Goal: Information Seeking & Learning: Learn about a topic

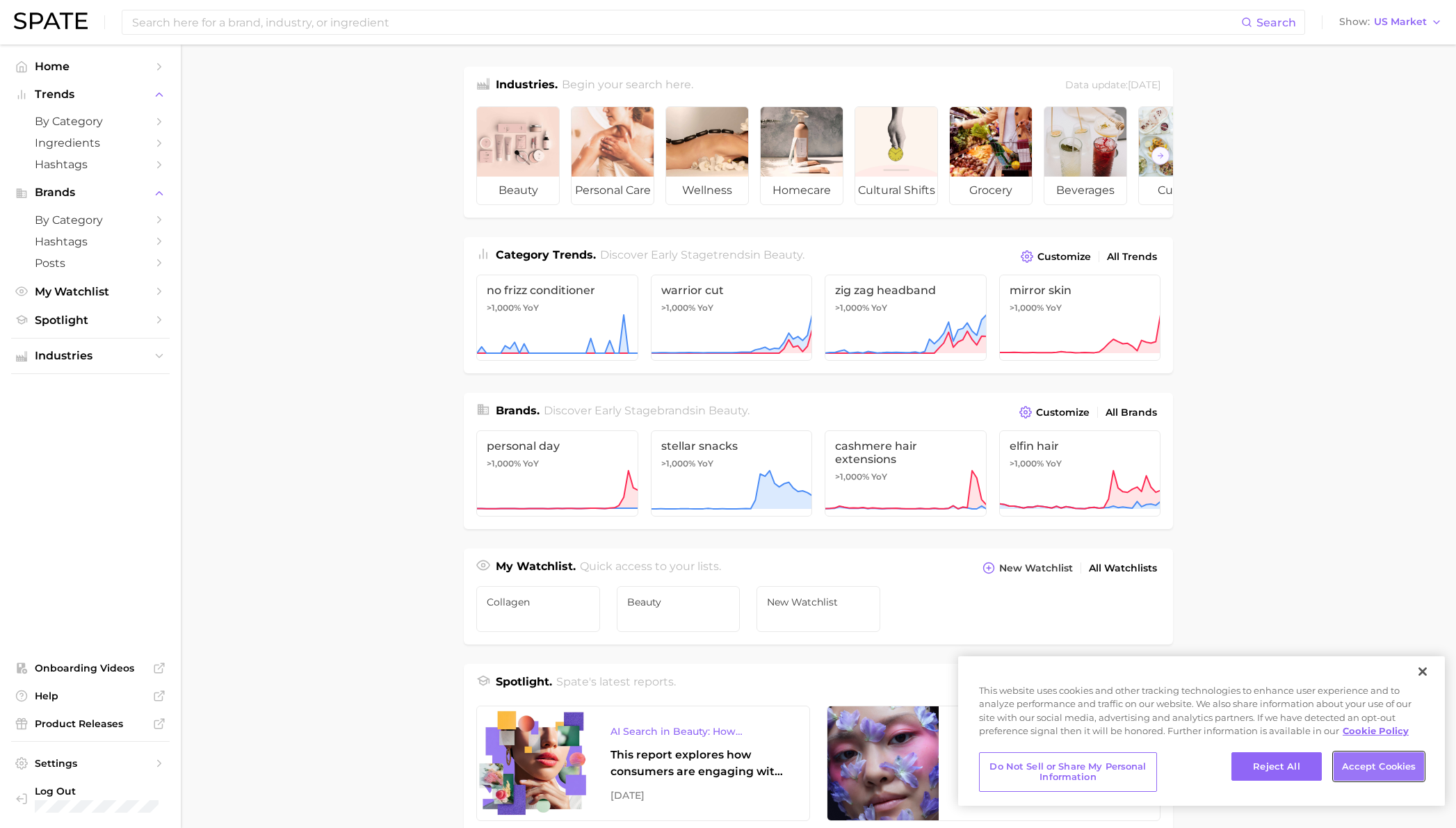
click at [1368, 763] on button "Accept Cookies" at bounding box center [1378, 767] width 90 height 29
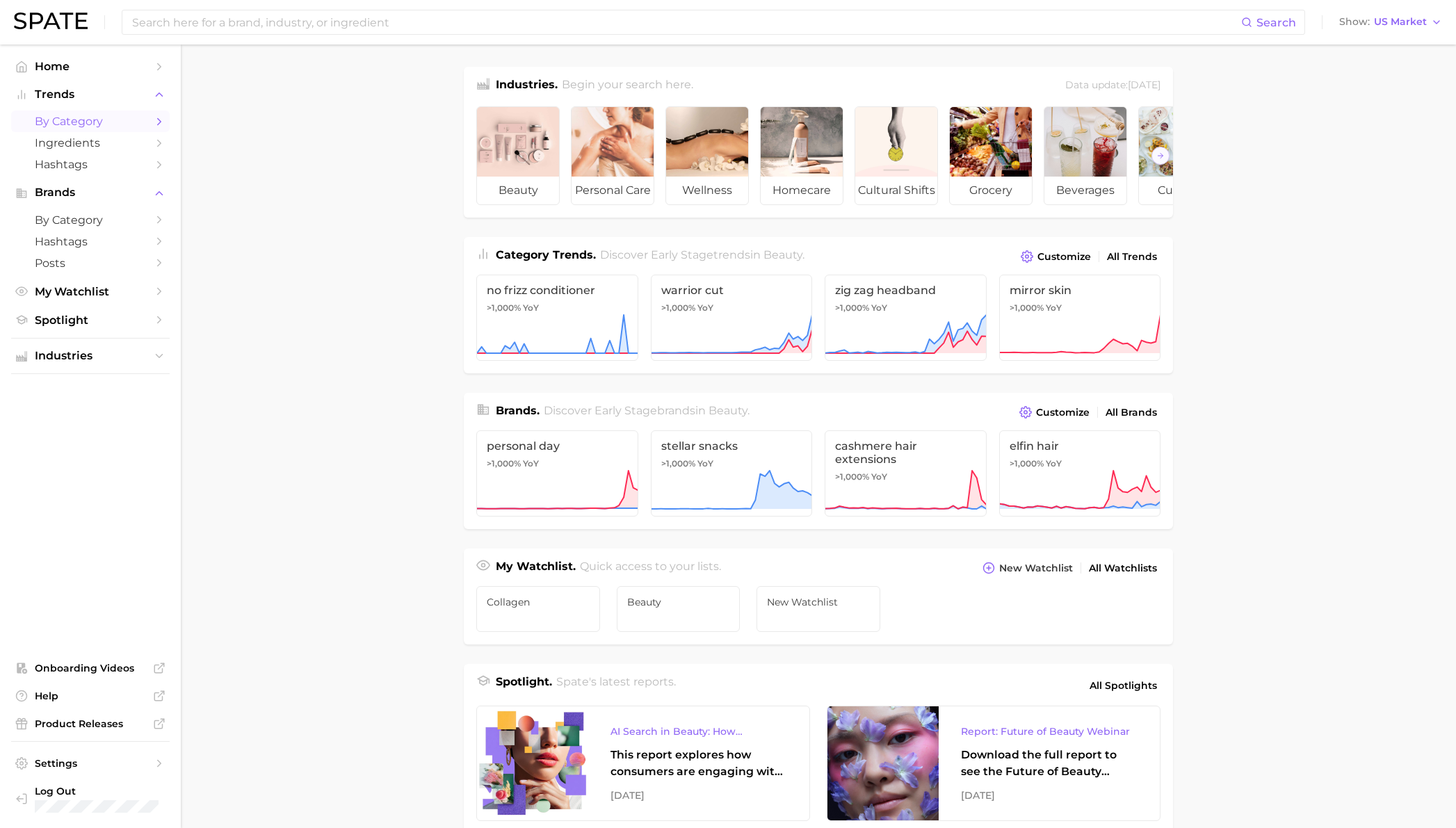
click at [61, 120] on span "by Category" at bounding box center [90, 121] width 111 height 13
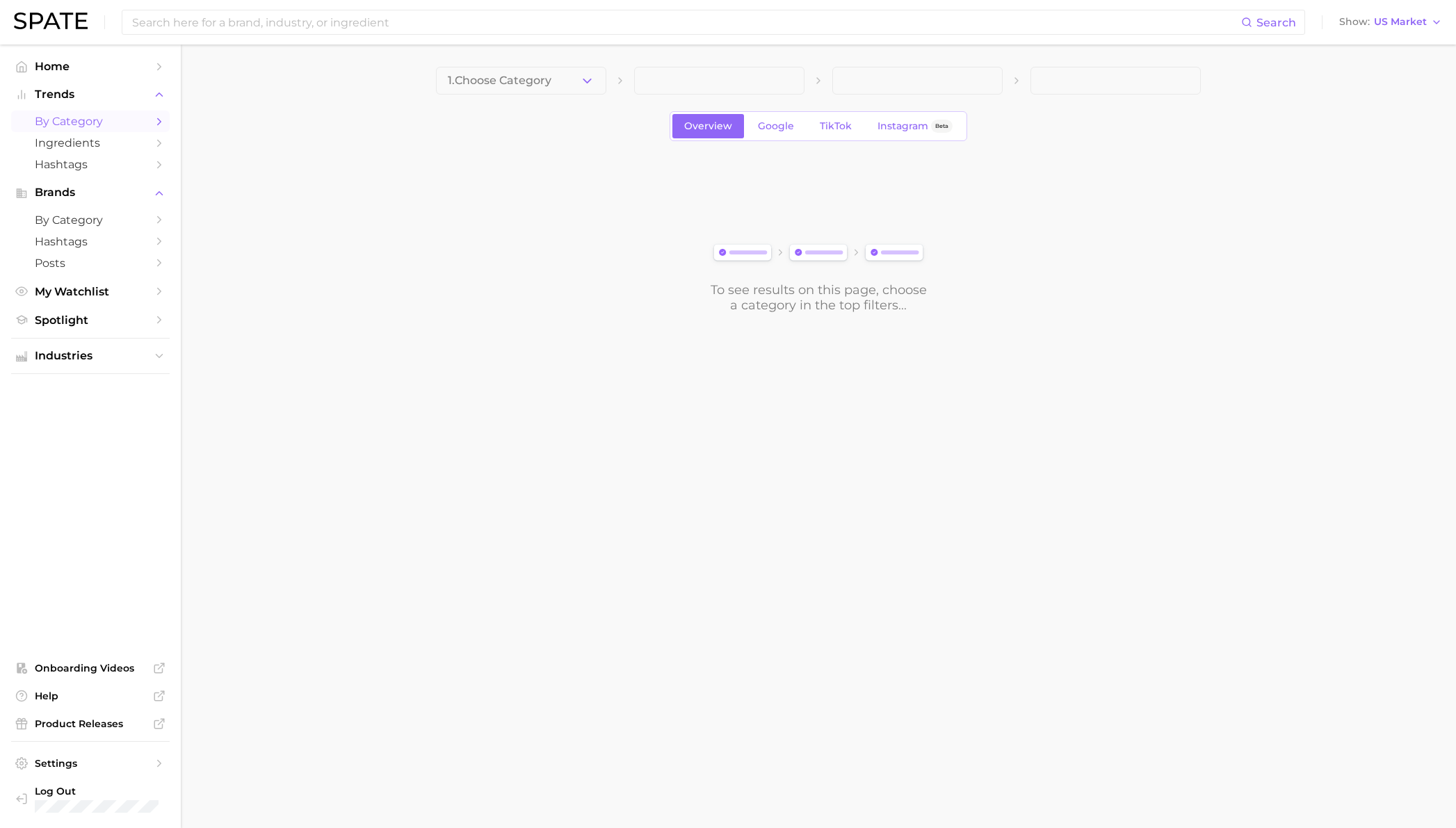
drag, startPoint x: 688, startPoint y: 83, endPoint x: 637, endPoint y: 82, distance: 51.0
click at [688, 83] on span at bounding box center [719, 81] width 170 height 28
click at [561, 81] on button "1. Choose Category" at bounding box center [520, 81] width 170 height 28
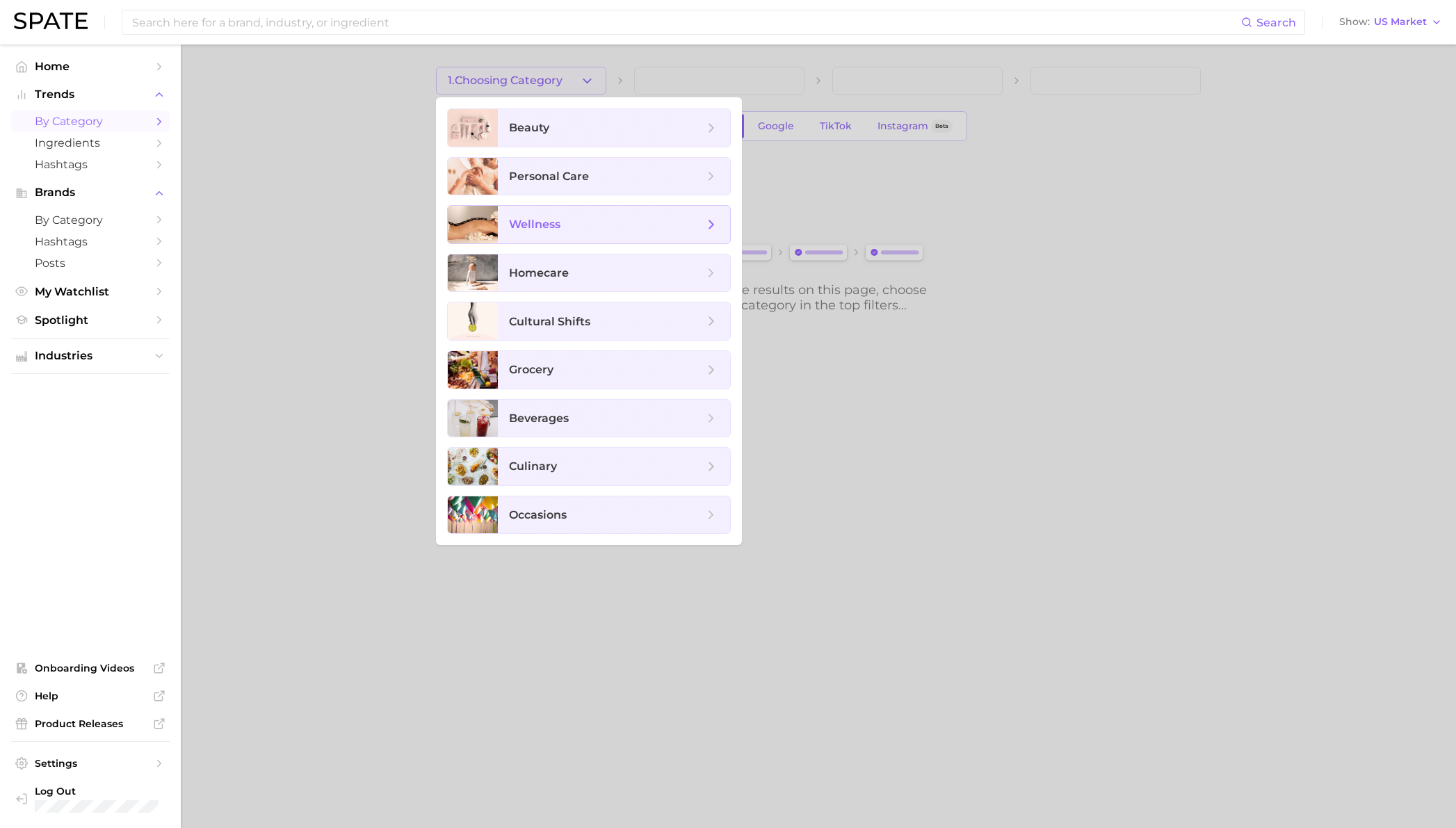
click at [539, 231] on span "wellness" at bounding box center [534, 224] width 52 height 13
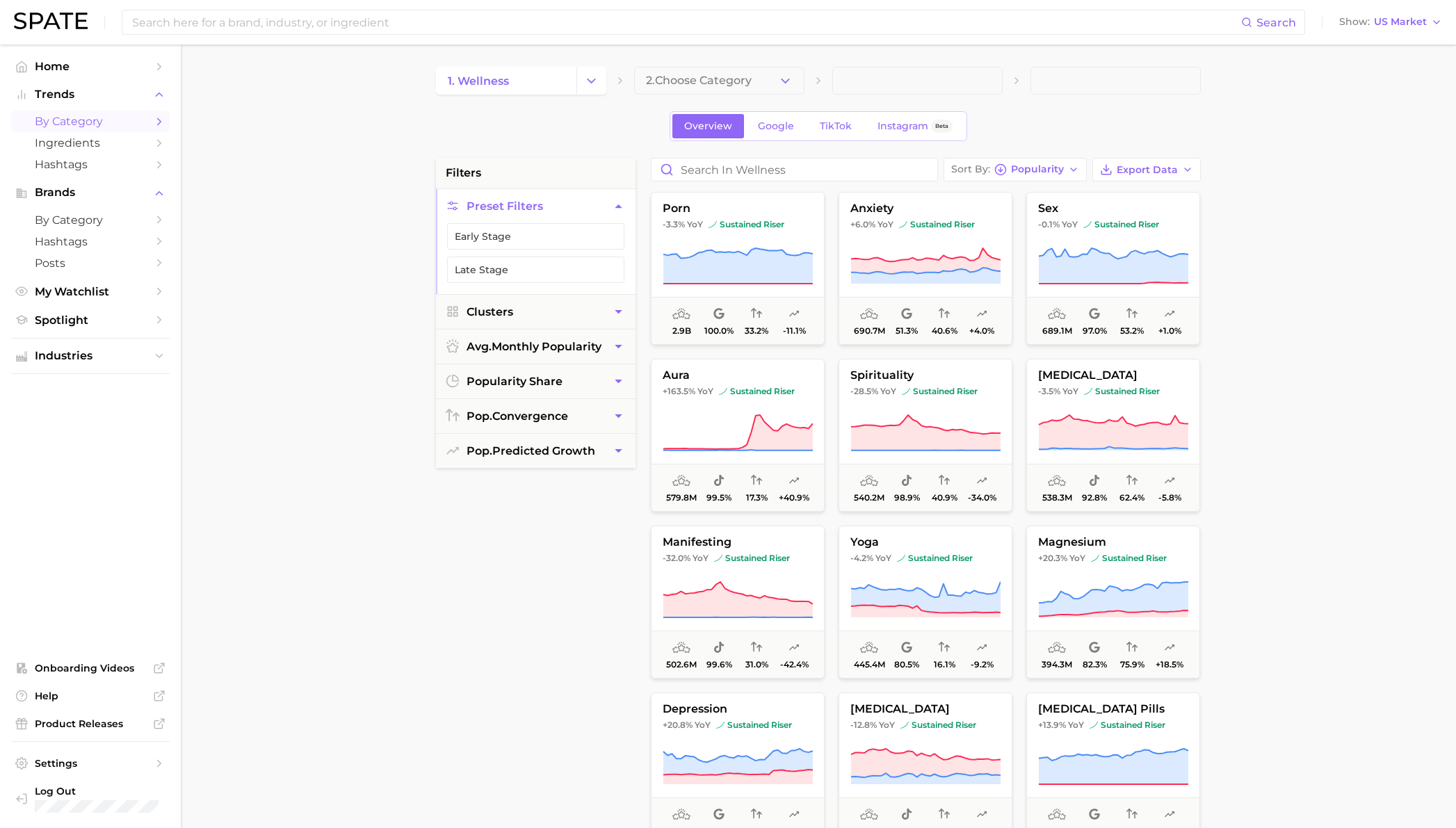
click at [1314, 250] on main "1. wellness 2. Choose Category Overview Google TikTok Instagram Beta filters Pr…" at bounding box center [818, 572] width 1275 height 1055
click at [78, 140] on span "Ingredients" at bounding box center [90, 143] width 111 height 13
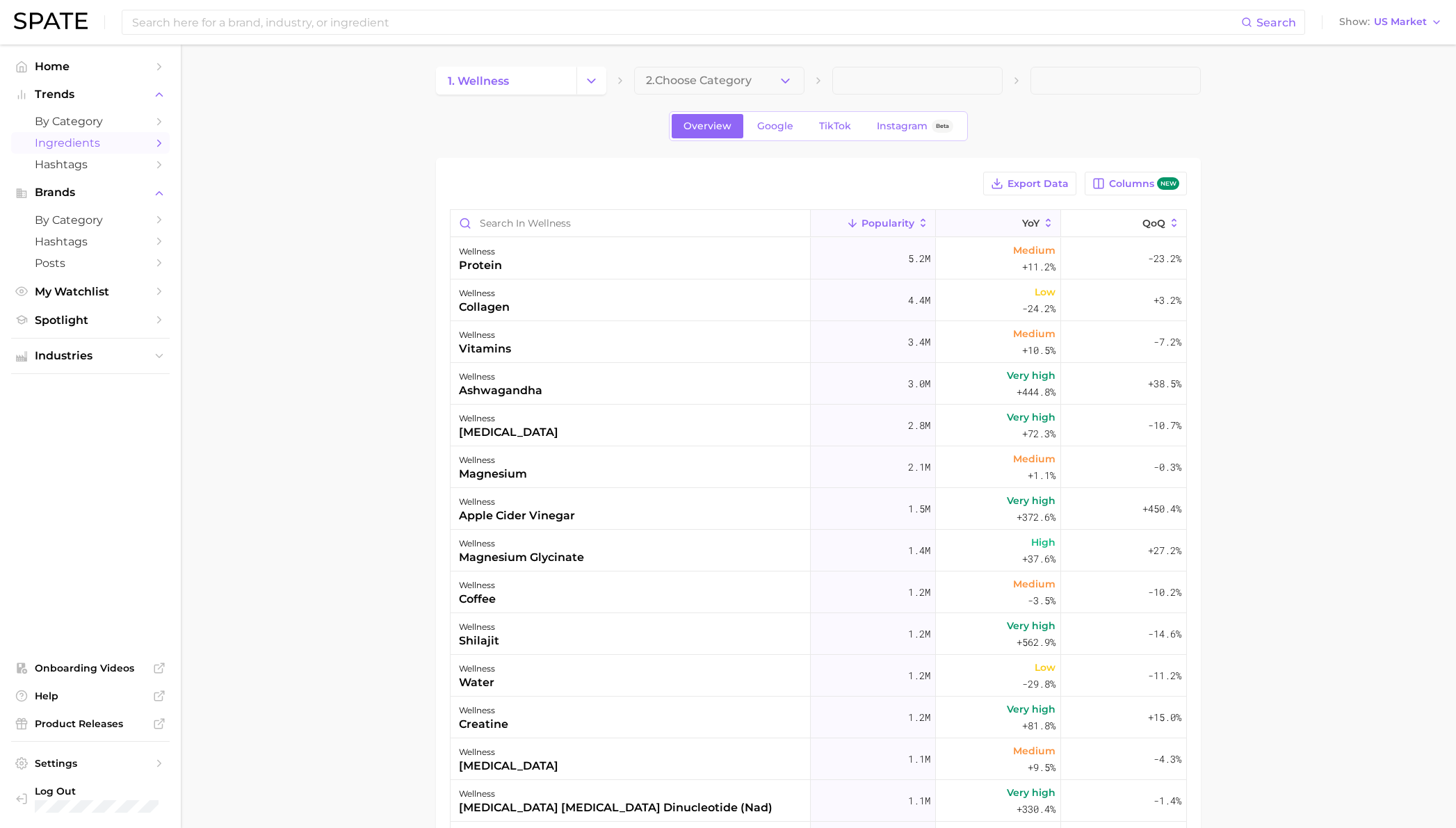
click at [1027, 223] on span "YoY" at bounding box center [1031, 223] width 18 height 11
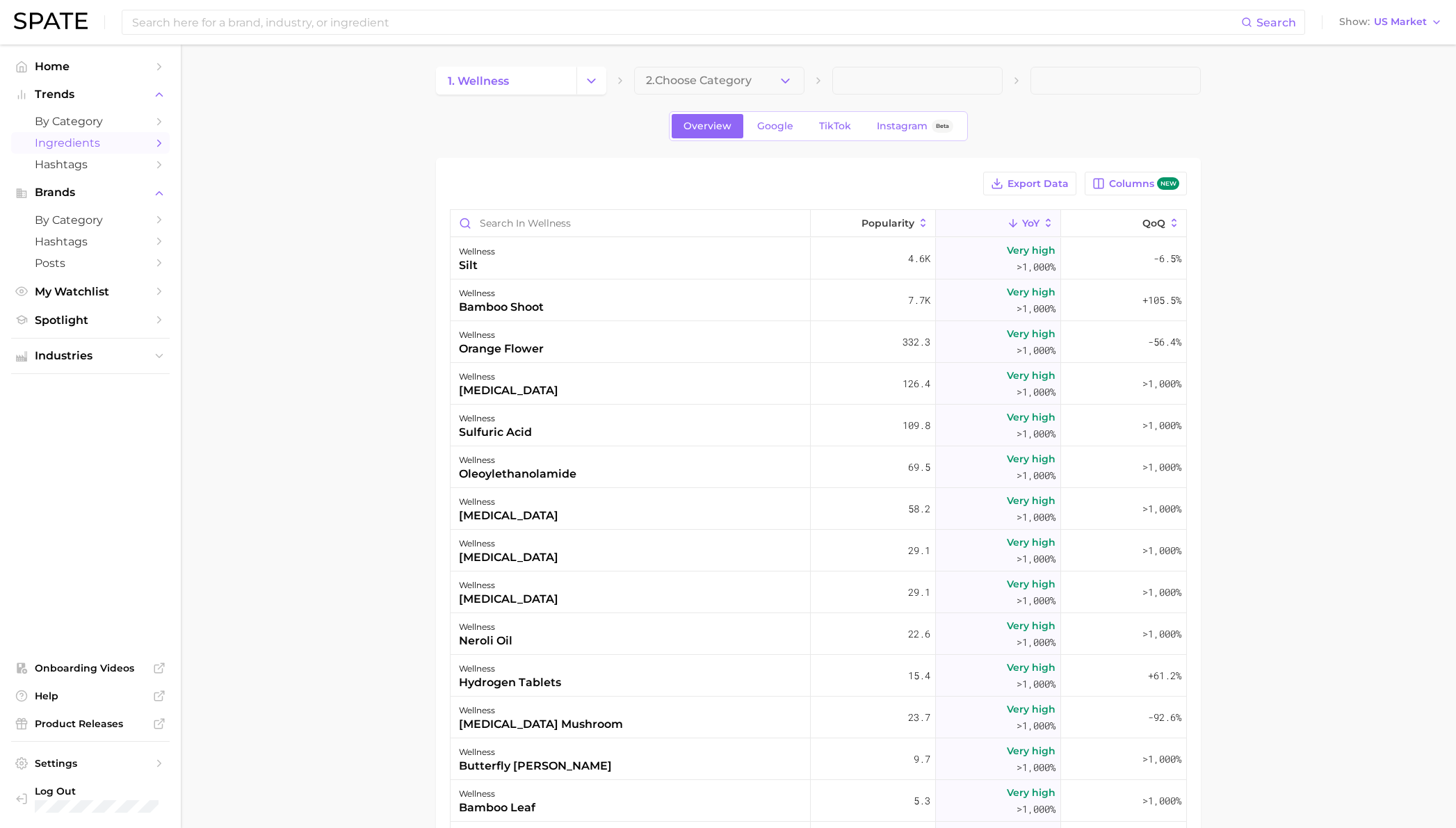
click at [1303, 200] on main "1. wellness 2. Choose Category Overview Google TikTok Instagram Beta Export Dat…" at bounding box center [818, 583] width 1275 height 1076
click at [56, 166] on span "Hashtags" at bounding box center [90, 164] width 111 height 13
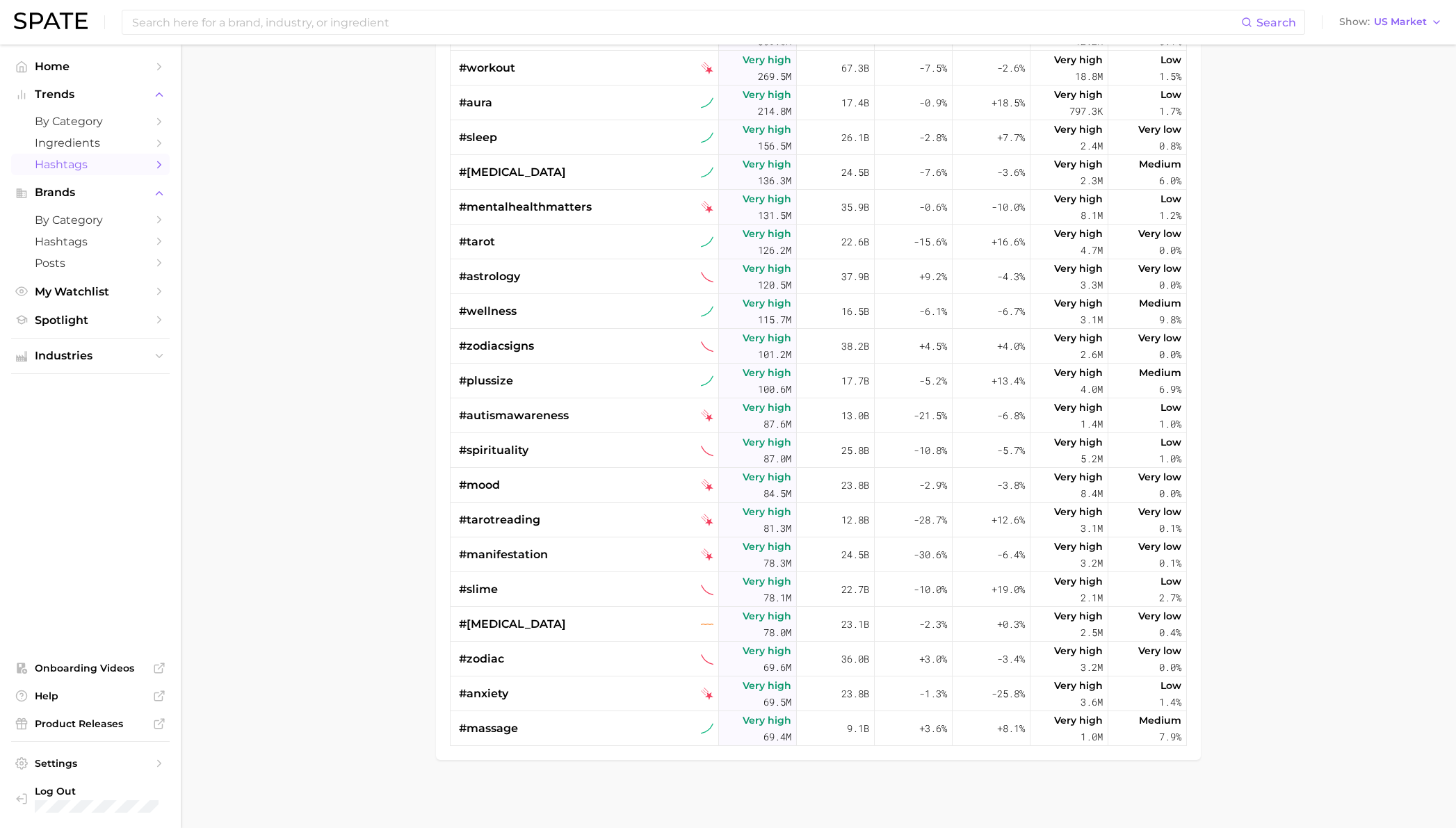
scroll to position [295, 0]
